Goal: Find specific page/section: Find specific page/section

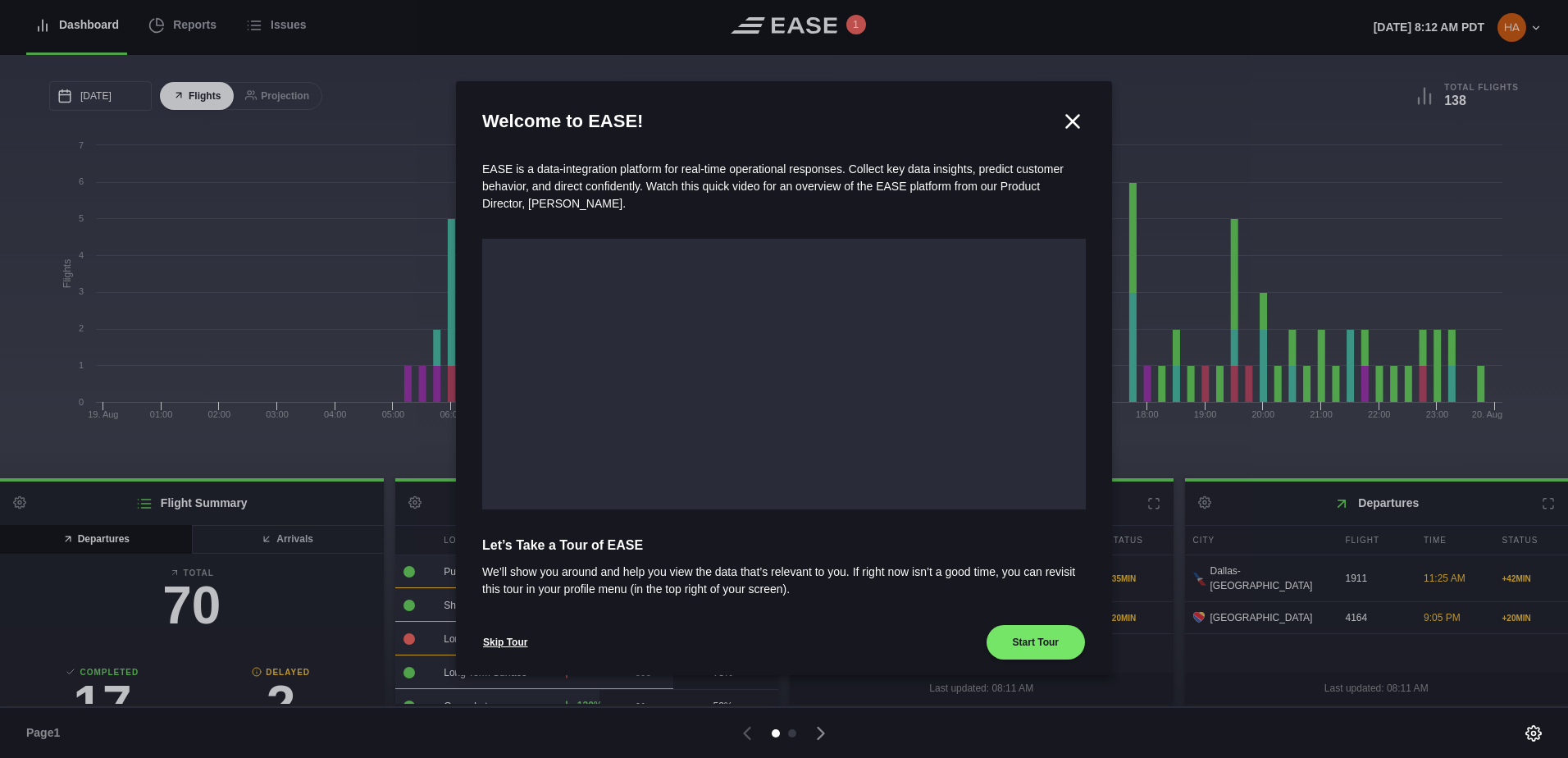
click at [1073, 121] on icon at bounding box center [1073, 122] width 25 height 25
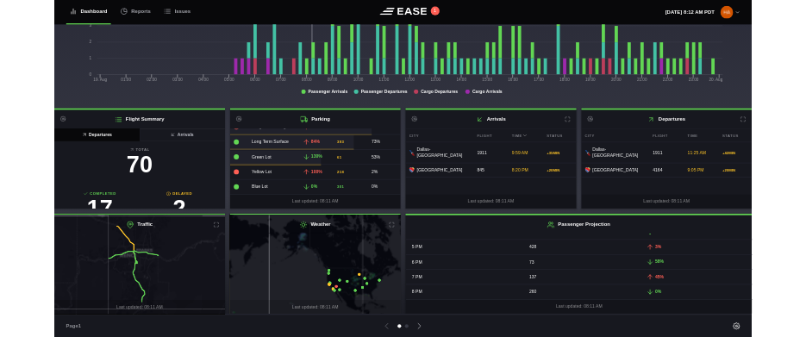
scroll to position [549, 0]
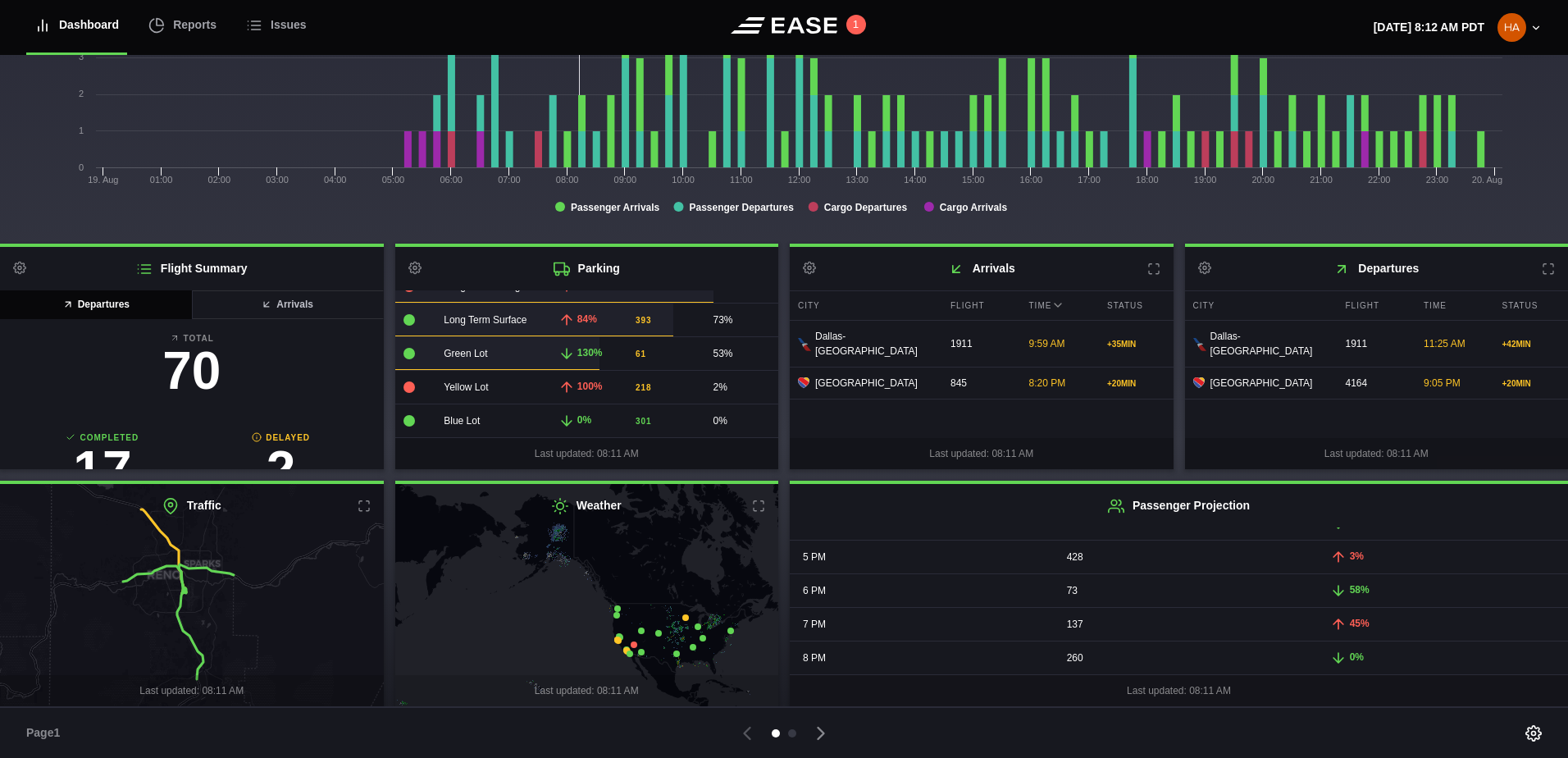
click at [491, 556] on icon at bounding box center [586, 594] width 462 height 271
click at [597, 496] on div "Weather Last updated: 08:11 AM" at bounding box center [588, 595] width 384 height 223
click at [530, 550] on icon at bounding box center [586, 594] width 462 height 271
click at [577, 597] on icon at bounding box center [586, 594] width 462 height 271
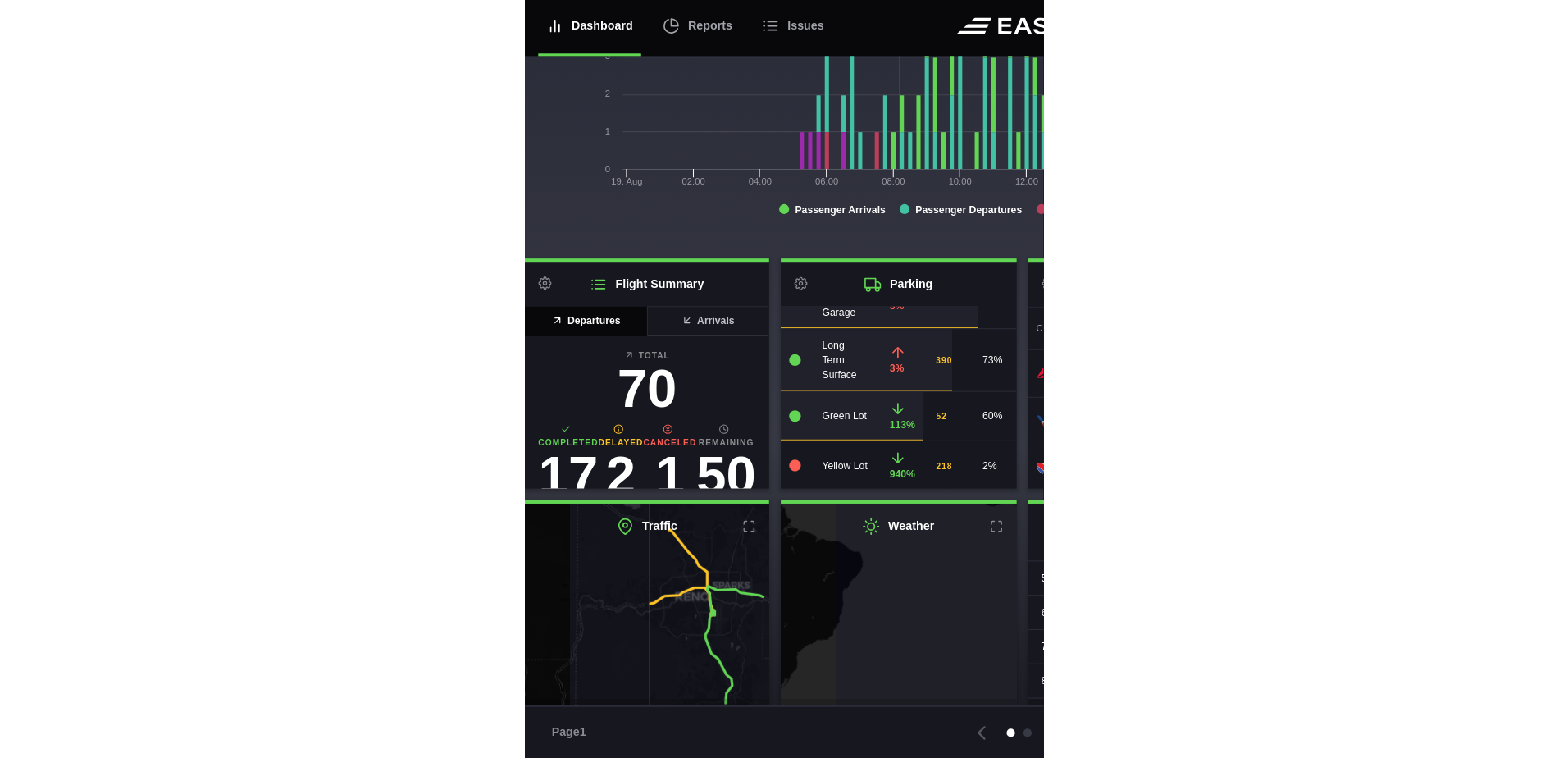
scroll to position [125, 0]
